Goal: Find specific page/section: Find specific page/section

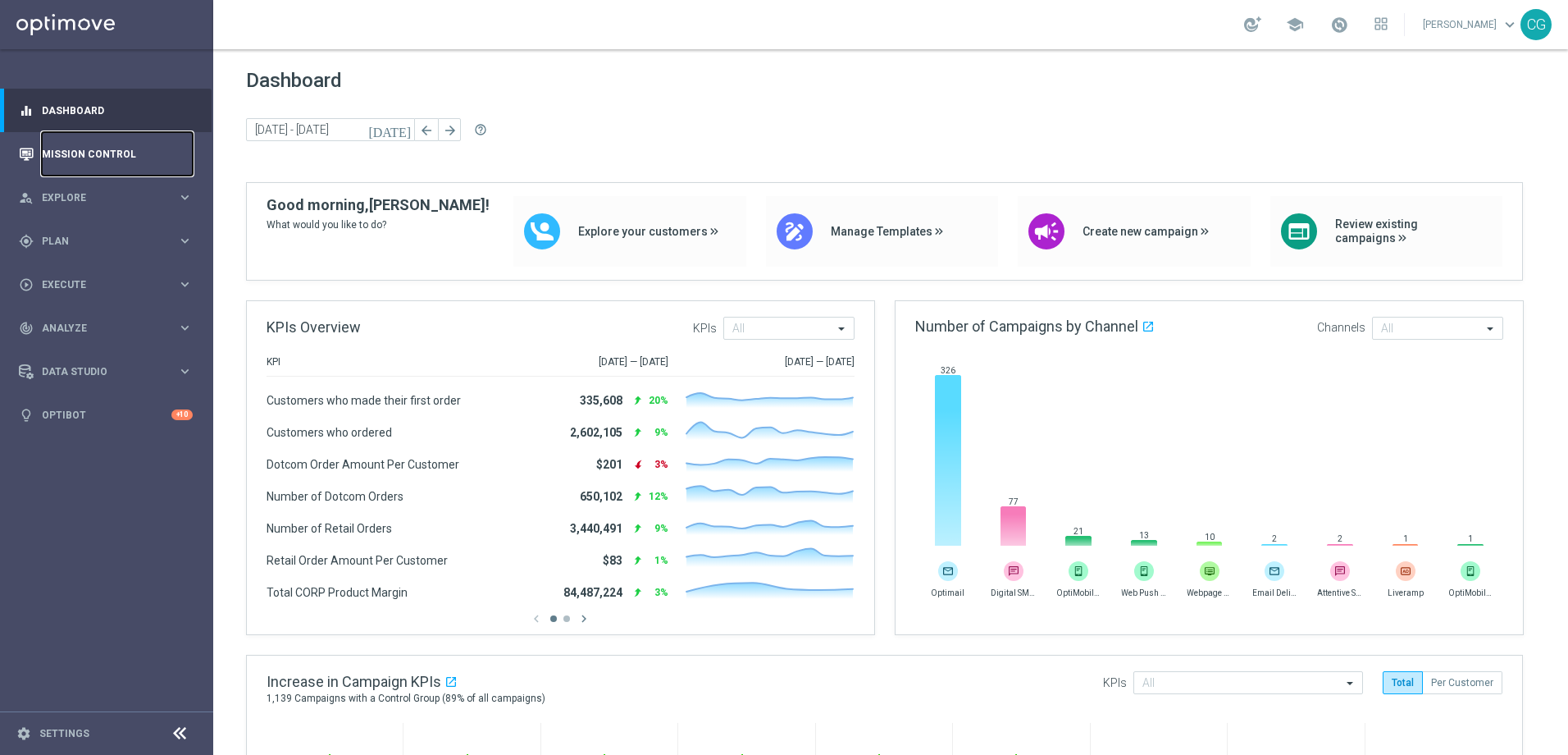
click at [87, 175] on link "Mission Control" at bounding box center [117, 154] width 151 height 44
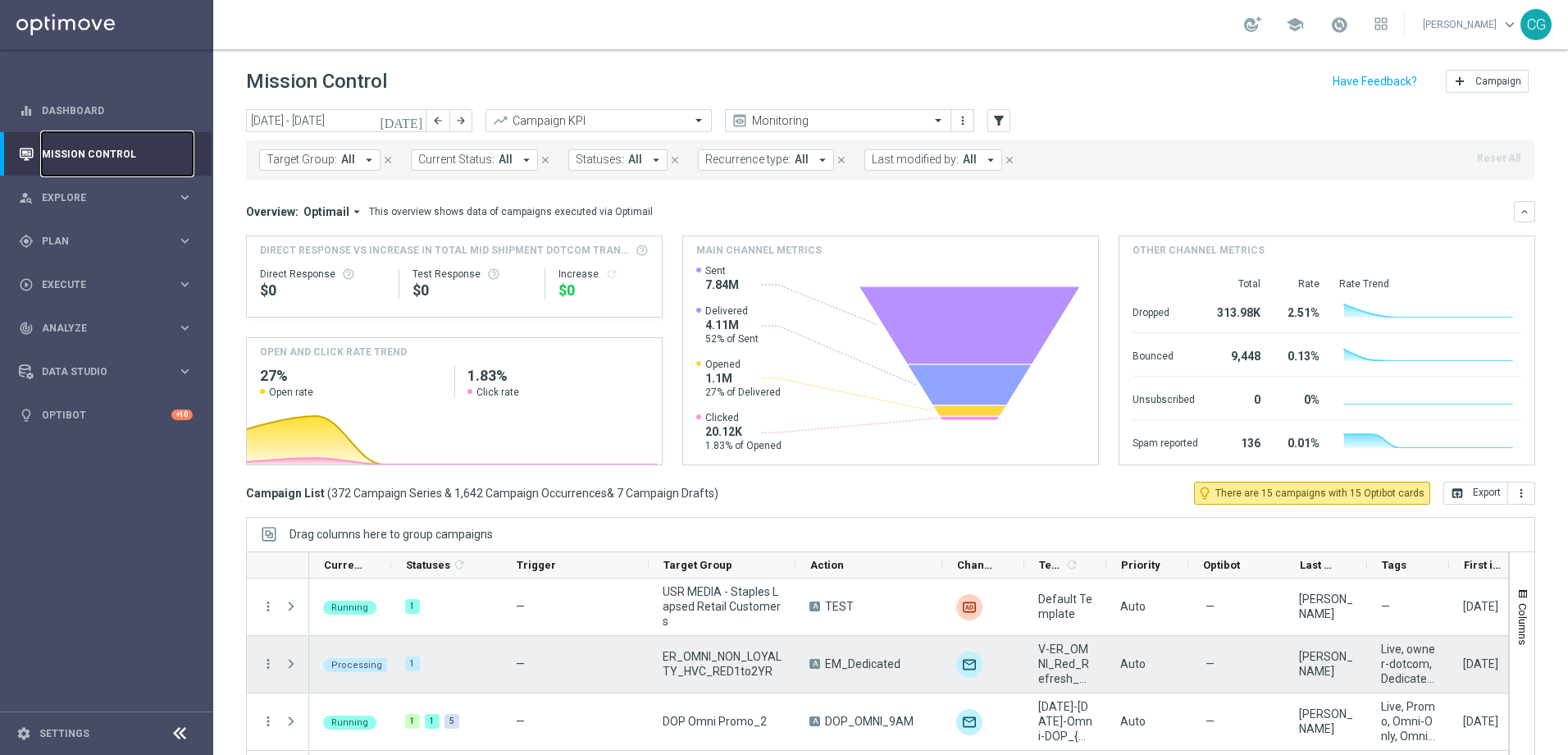
scroll to position [82, 0]
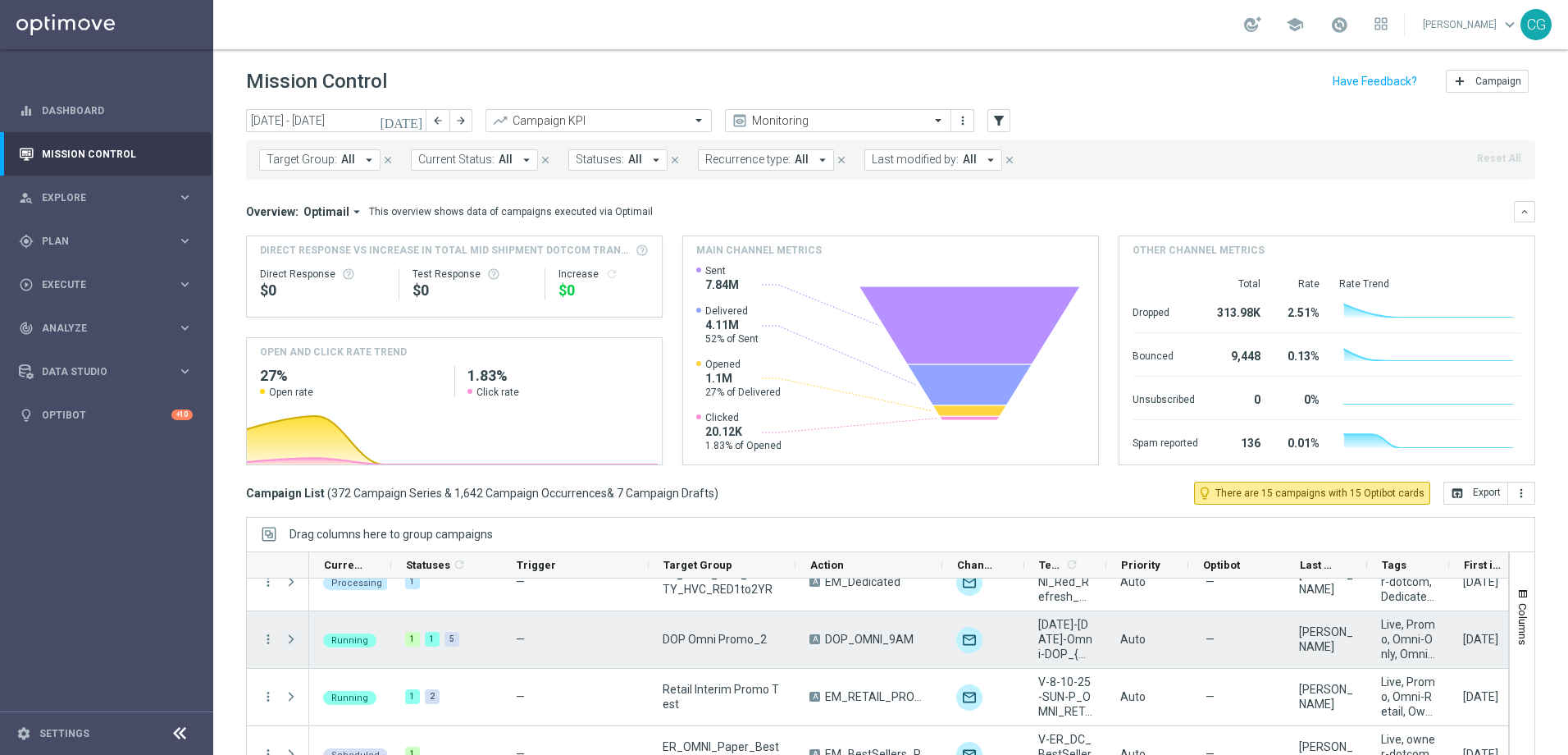
click at [296, 633] on span "Press SPACE to select this row." at bounding box center [292, 639] width 15 height 13
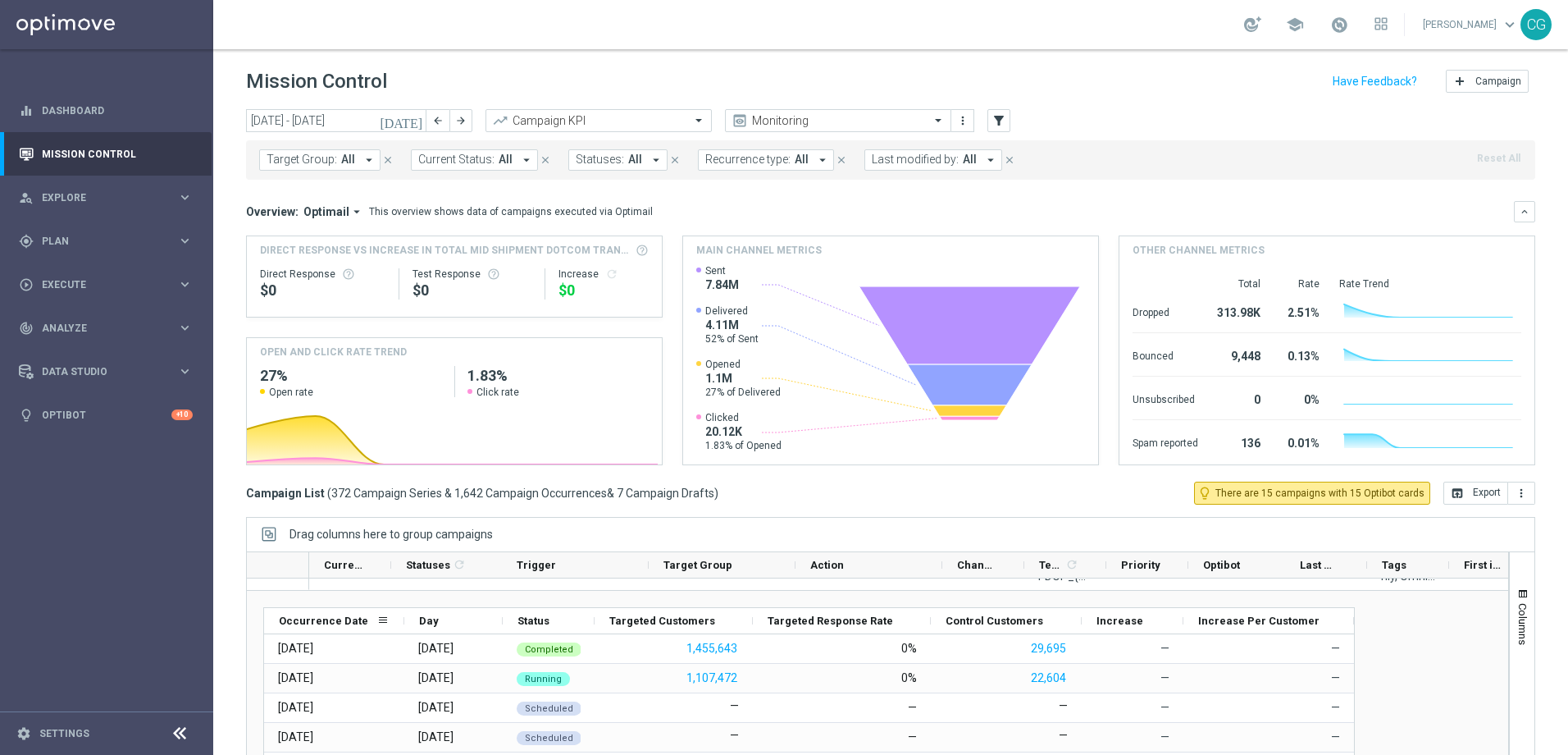
scroll to position [165, 0]
